Goal: Information Seeking & Learning: Learn about a topic

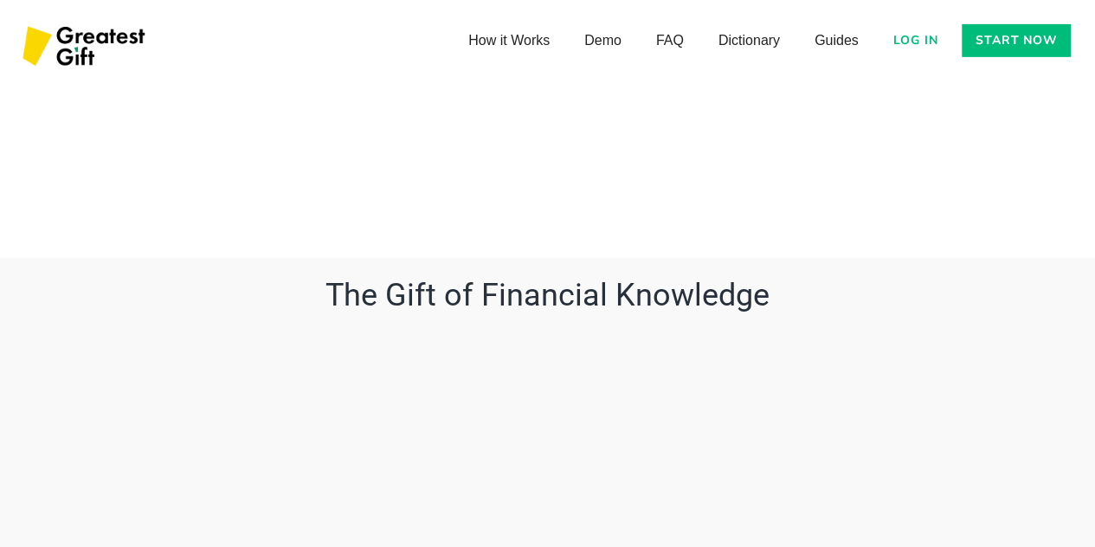
scroll to position [6103, 0]
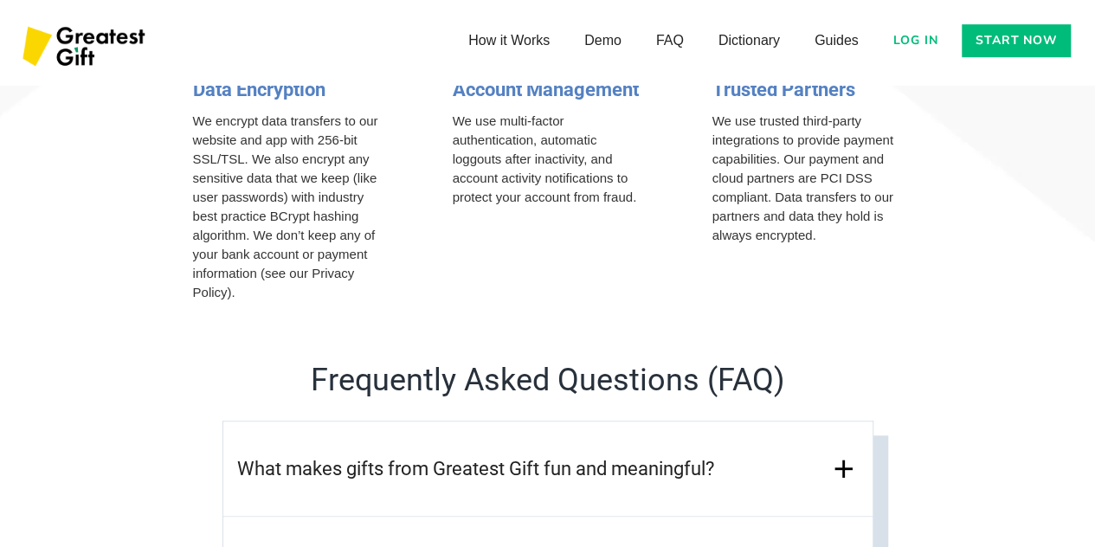
scroll to position [7125, 0]
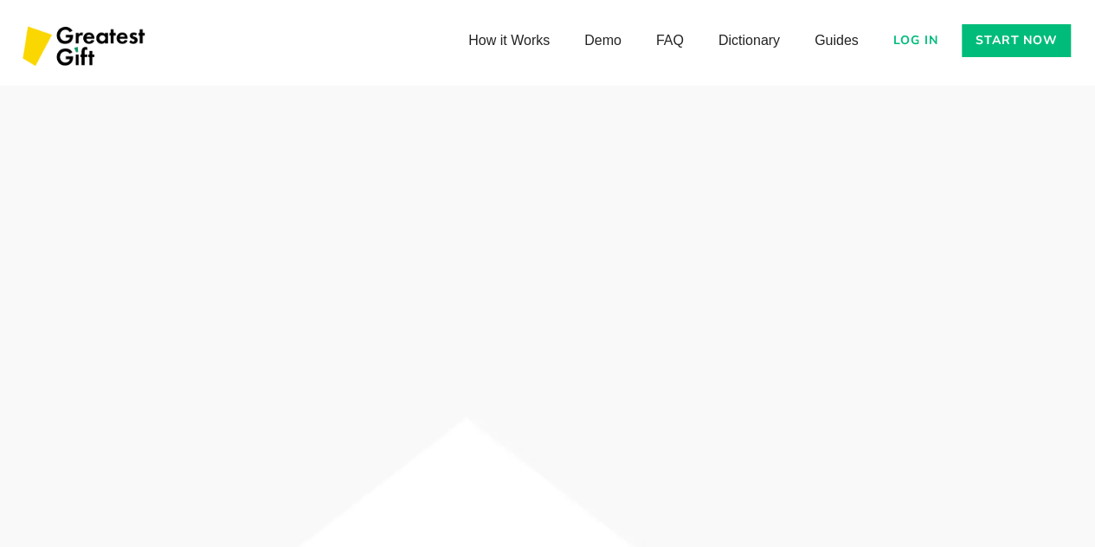
scroll to position [6459, 0]
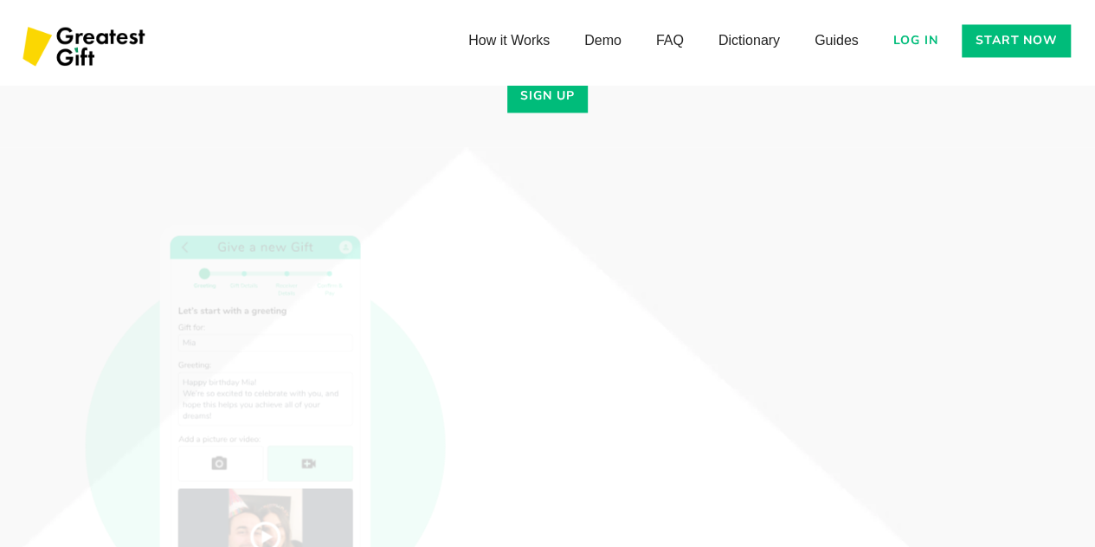
scroll to position [4666, 0]
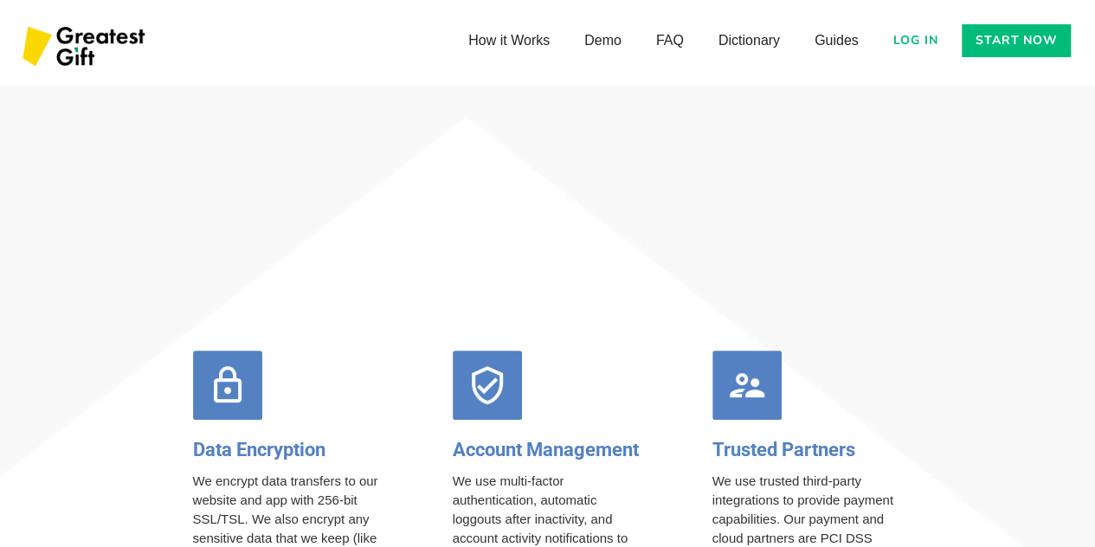
scroll to position [6804, 0]
